Goal: Information Seeking & Learning: Check status

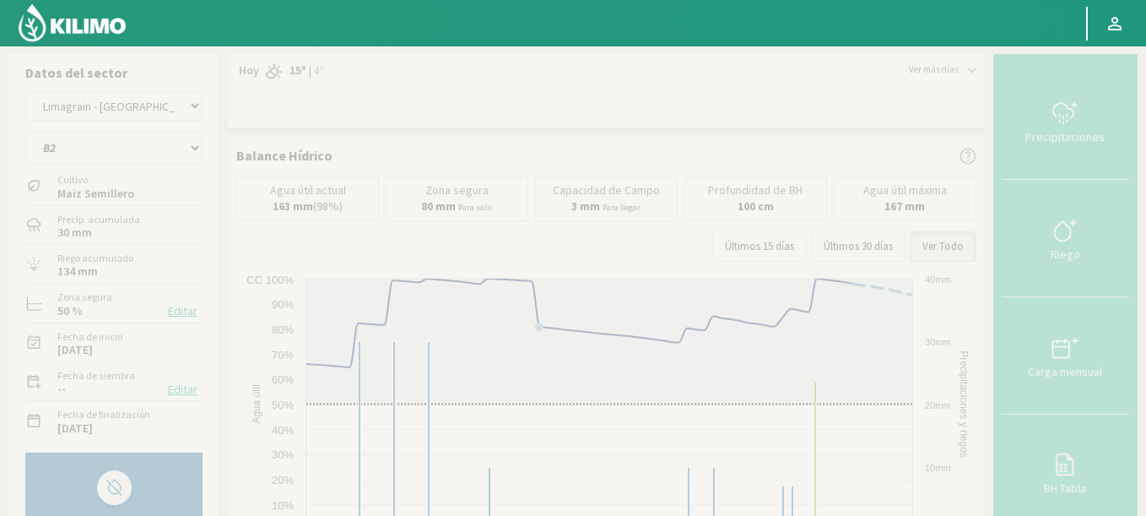
select select "1033: Object"
select select "13: Object"
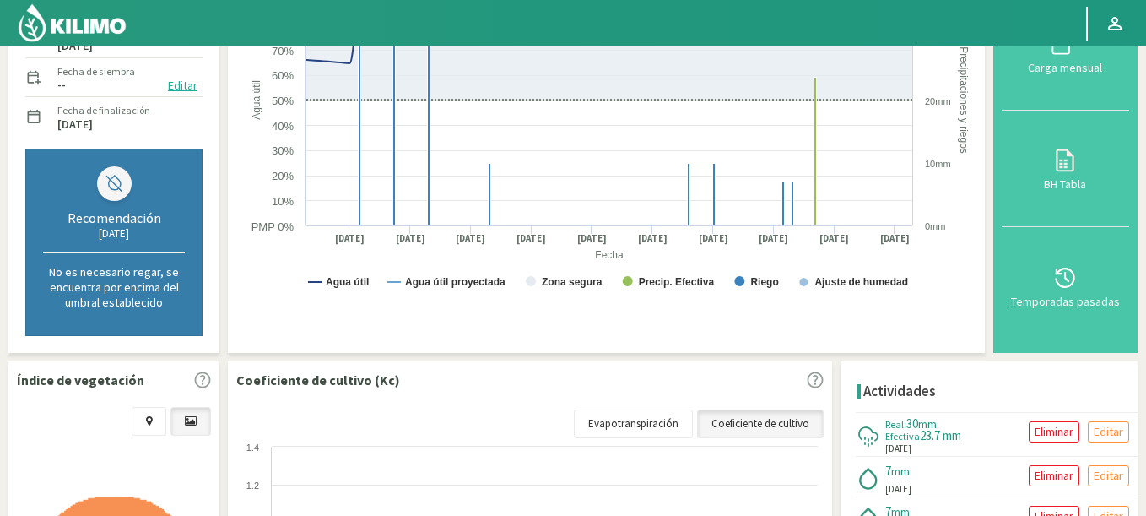
click at [1074, 303] on div "Temporadas pasadas" at bounding box center [1065, 301] width 117 height 12
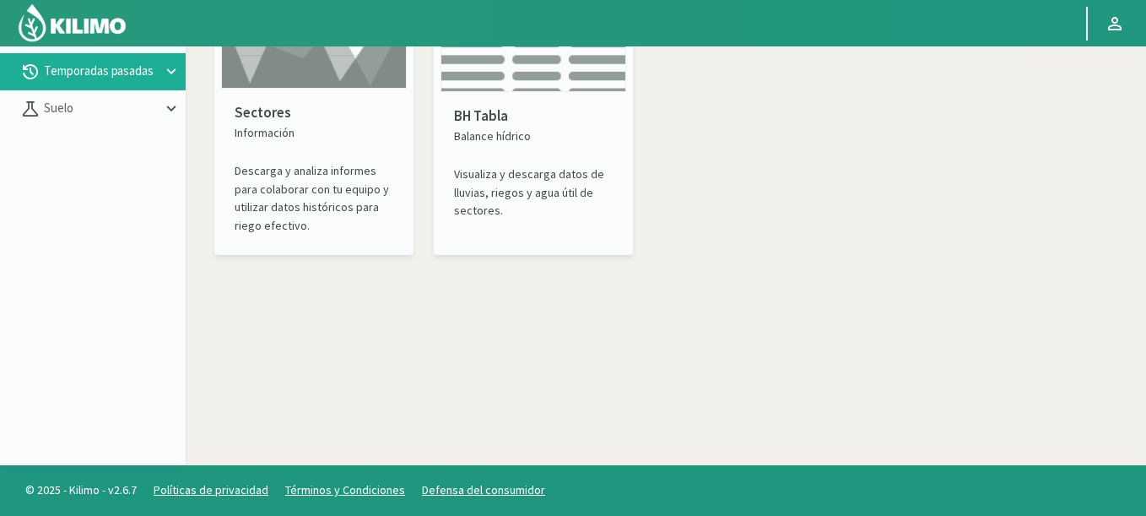
scroll to position [97, 0]
click at [320, 106] on p "Sectores" at bounding box center [314, 113] width 159 height 22
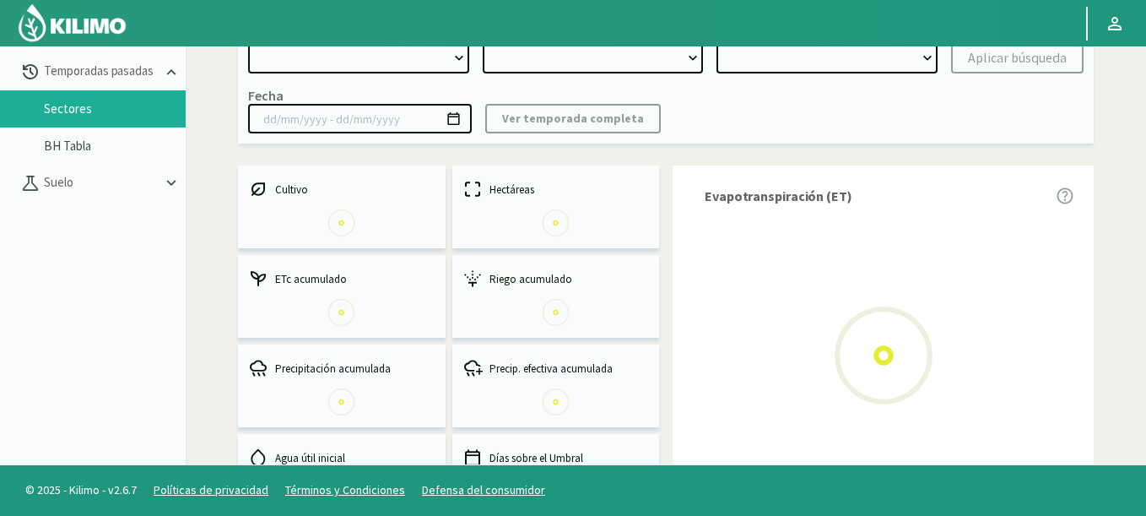
select select "0: Object"
type input "[DATE] - [DATE]"
select select "0: 2023"
select select "0: Object"
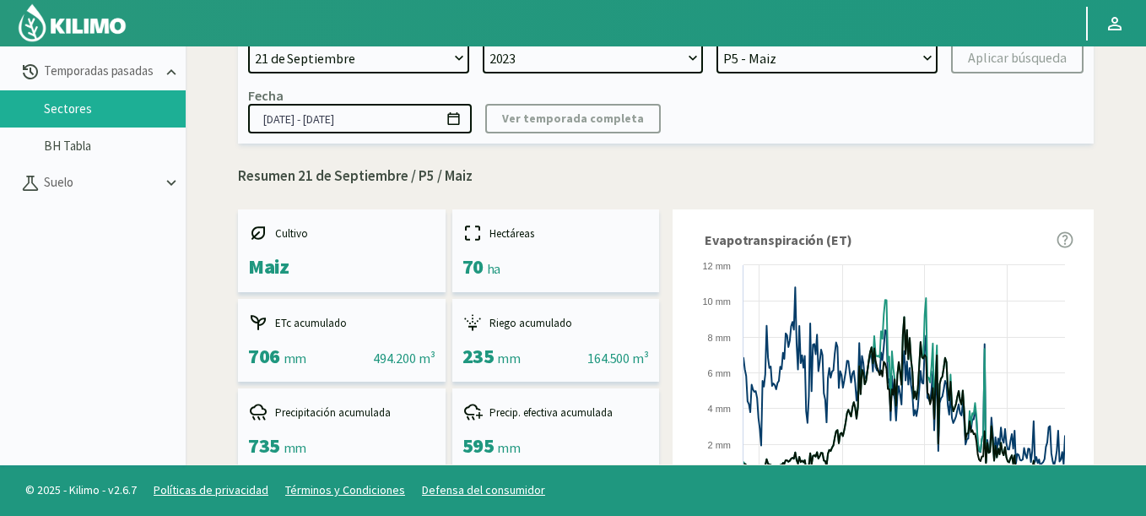
click at [314, 37] on div at bounding box center [532, 23] width 1065 height 46
click at [296, 66] on select "[DATE] 8 Fuegos Acograpes - Ag. [PERSON_NAME] - Ag. [GEOGRAPHIC_DATA] Acograpes…" at bounding box center [358, 58] width 221 height 30
select select "353: Object"
click at [248, 43] on select "[DATE] 8 Fuegos Acograpes - Ag. [PERSON_NAME] - Ag. [GEOGRAPHIC_DATA] Acograpes…" at bounding box center [358, 58] width 221 height 30
select select
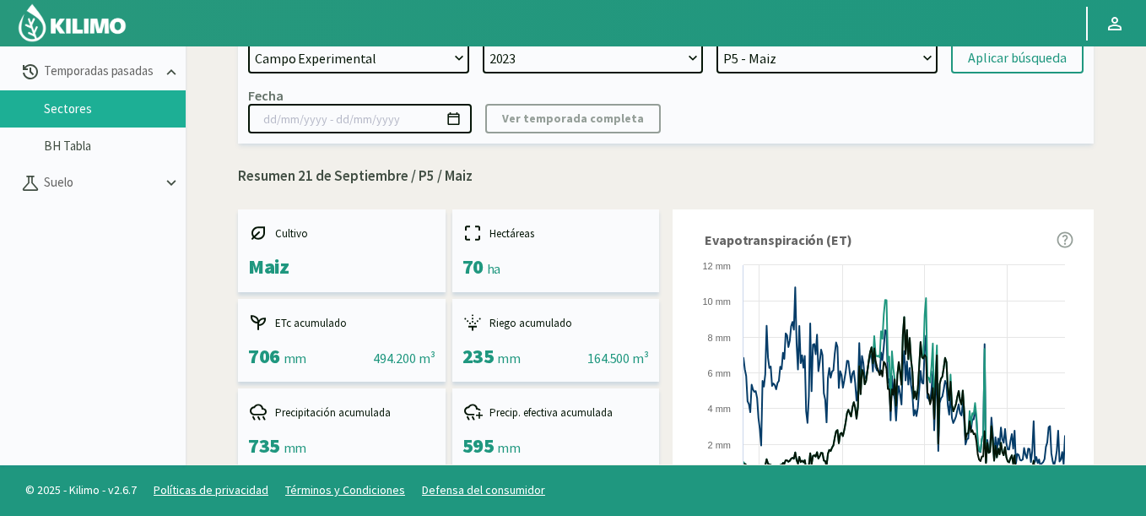
select select
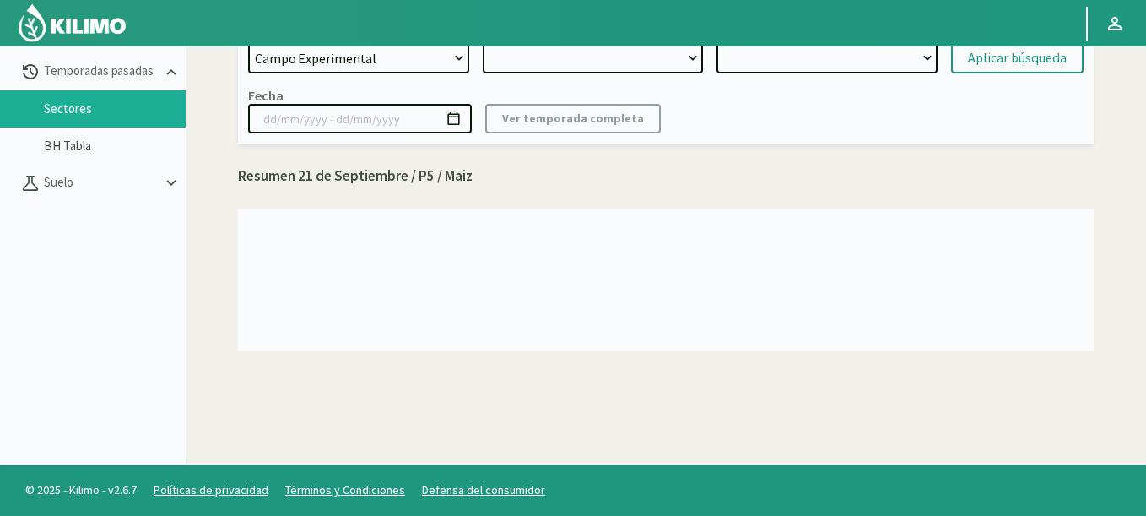
select select "2: 2024"
select select "7: Object"
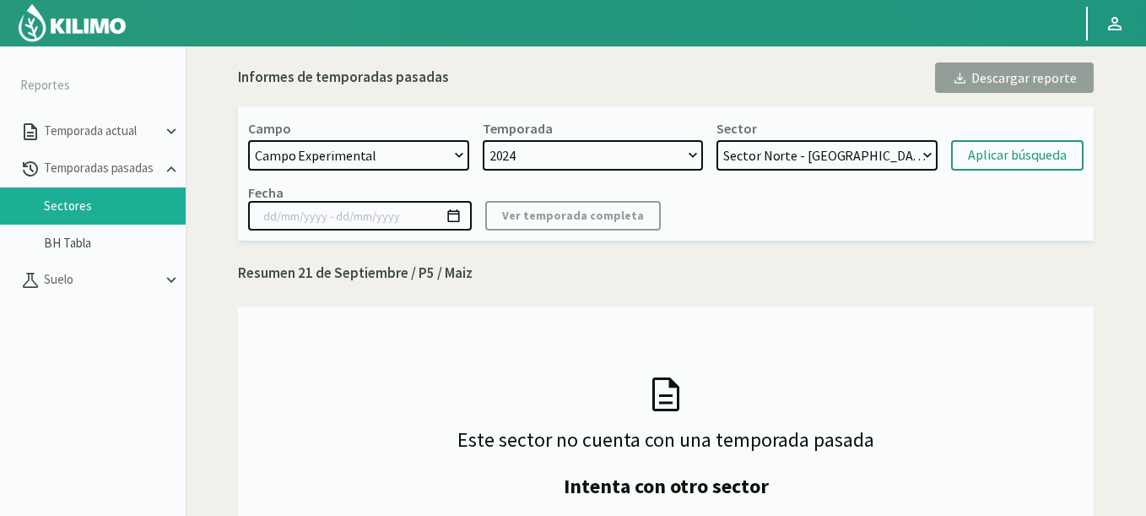
click at [983, 154] on div "Aplicar búsqueda" at bounding box center [1017, 155] width 99 height 20
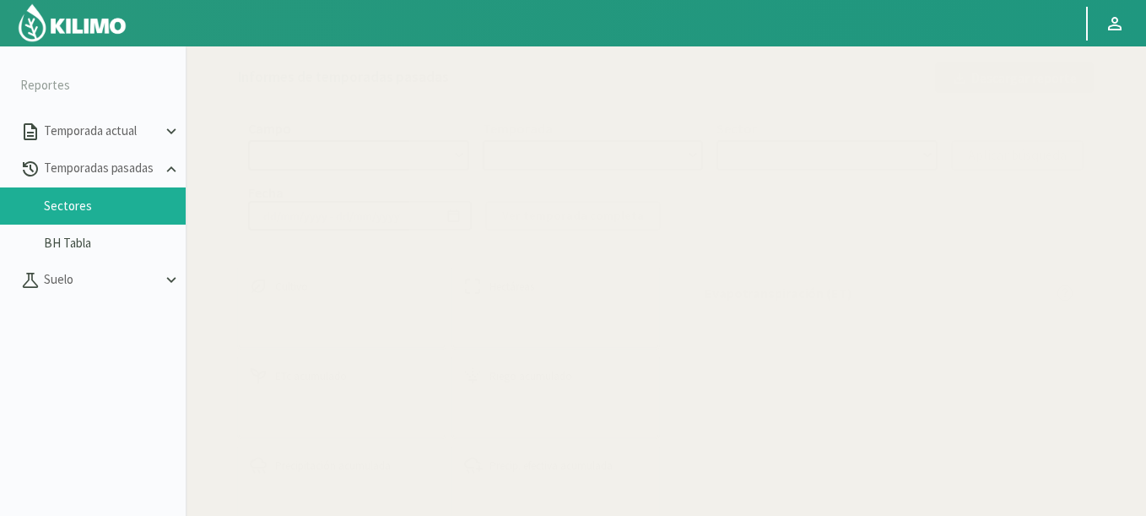
select select "353: Object"
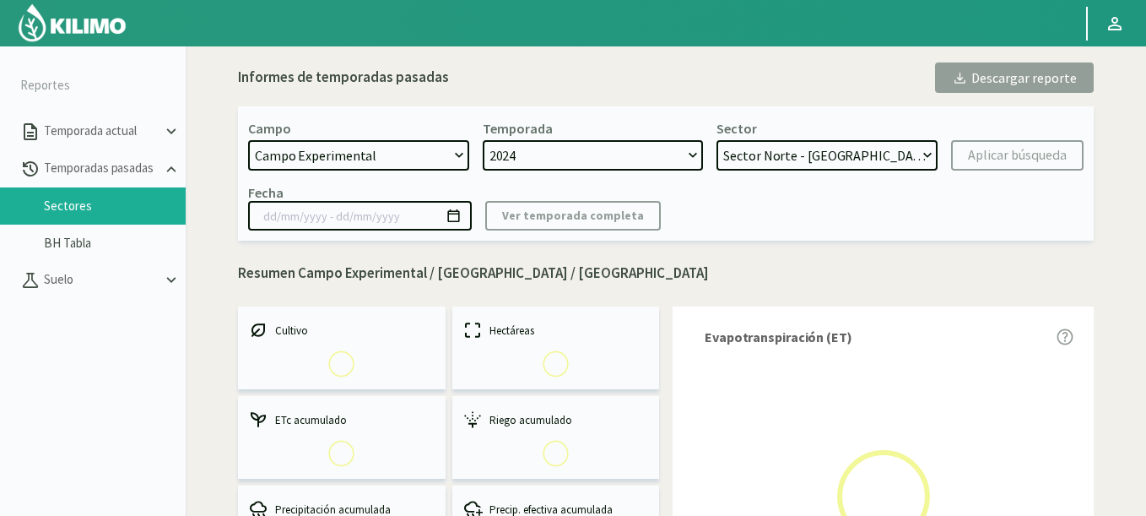
select select "0: 2024"
select select "0: Object"
type input "[DATE] - [DATE]"
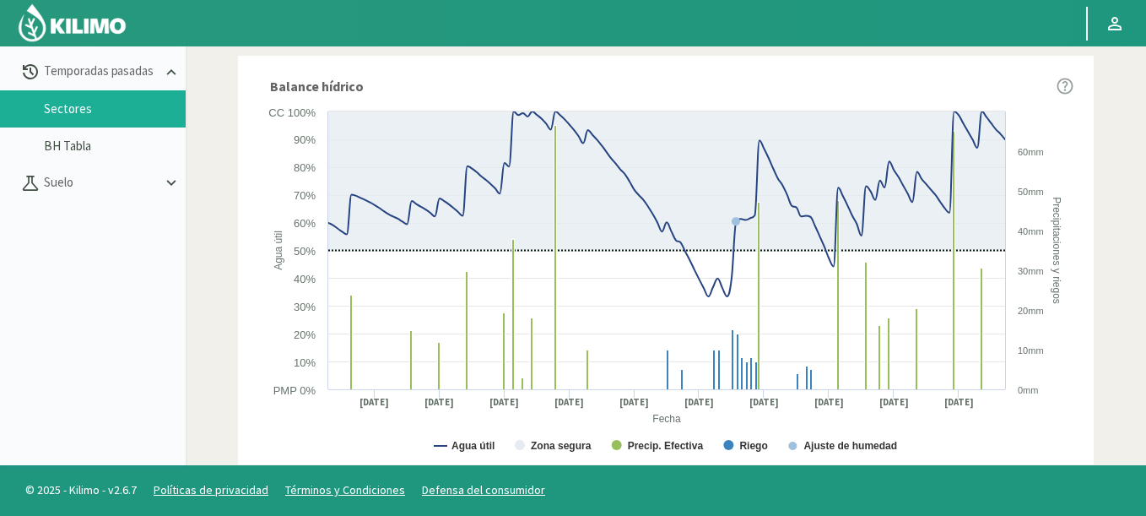
scroll to position [1077, 0]
